Goal: Obtain resource: Obtain resource

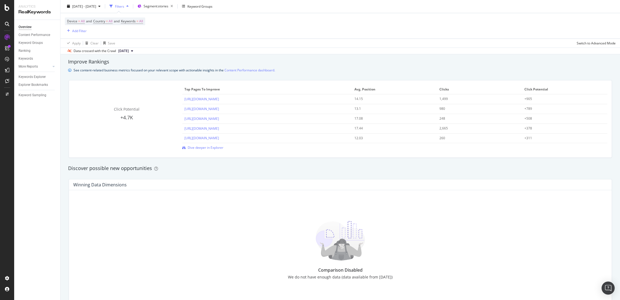
scroll to position [314, 0]
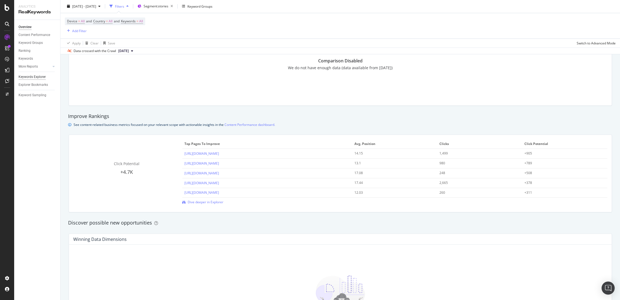
click at [34, 77] on div "Keywords Explorer" at bounding box center [32, 77] width 27 height 6
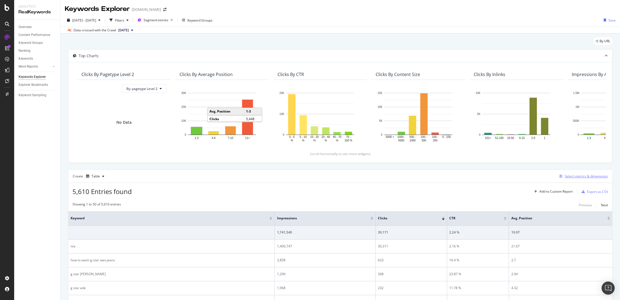
click at [568, 175] on div "Select metrics & dimensions" at bounding box center [586, 176] width 43 height 5
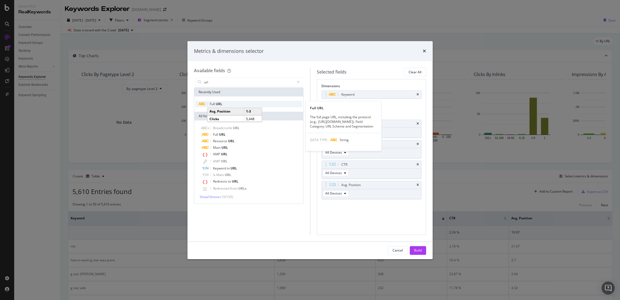
type input "url"
click at [221, 103] on span "URL" at bounding box center [219, 104] width 7 height 5
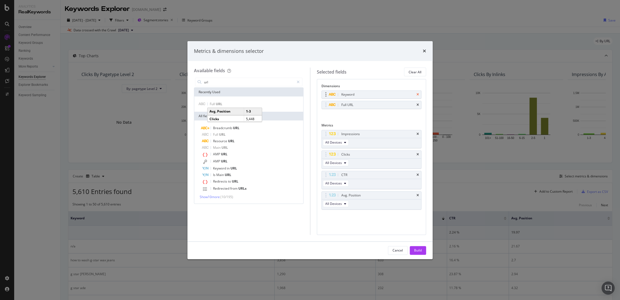
click at [417, 95] on icon "times" at bounding box center [418, 94] width 2 height 3
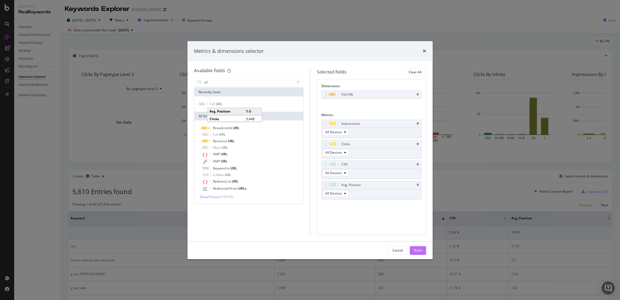
click at [422, 248] on button "Build" at bounding box center [418, 250] width 16 height 9
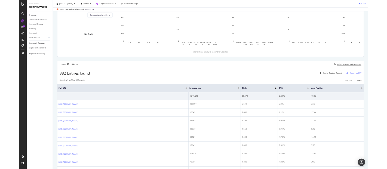
scroll to position [91, 0]
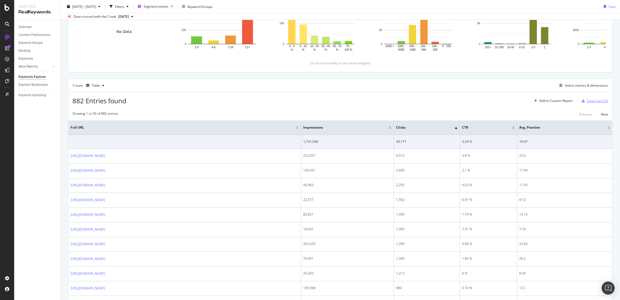
click at [591, 101] on div "Export as CSV" at bounding box center [597, 101] width 21 height 5
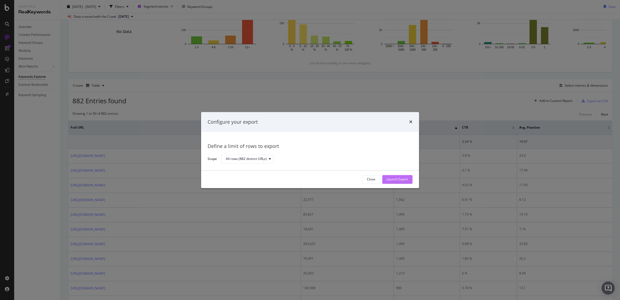
click at [389, 178] on div "Launch Export" at bounding box center [398, 179] width 22 height 5
